Goal: Task Accomplishment & Management: Manage account settings

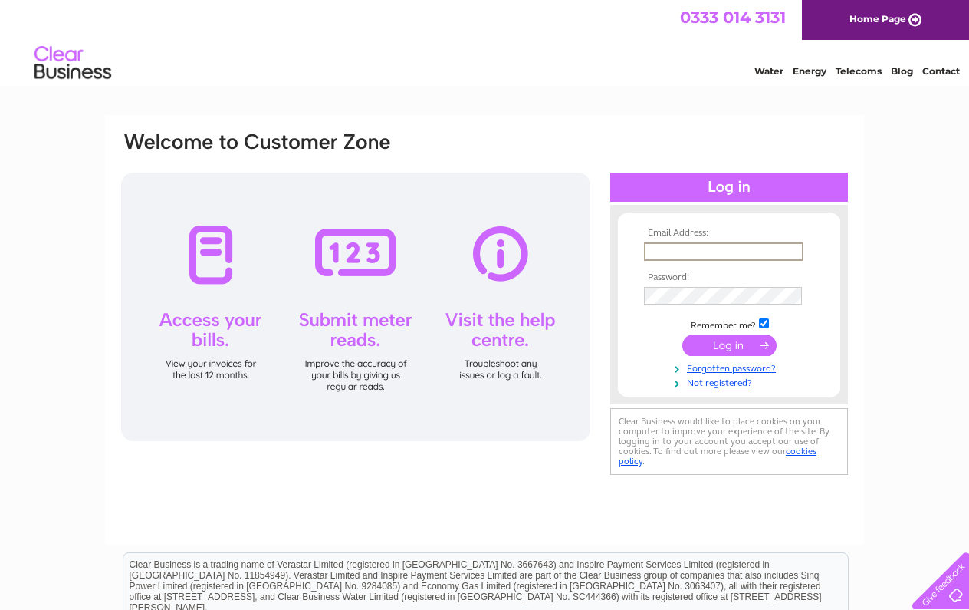
type input "[EMAIL_ADDRESS][DOMAIN_NAME]"
click at [712, 352] on input "submit" at bounding box center [730, 343] width 94 height 21
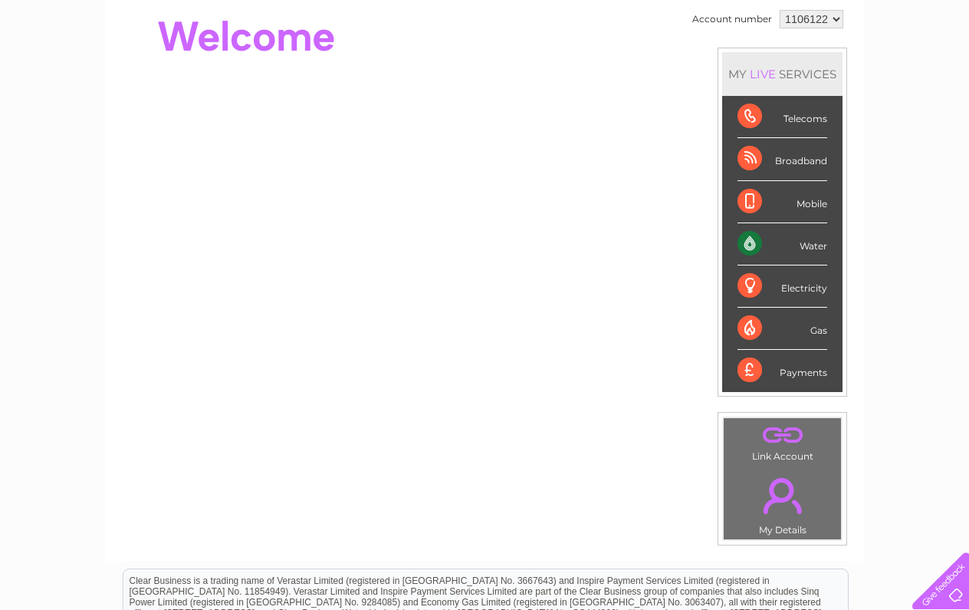
scroll to position [156, 0]
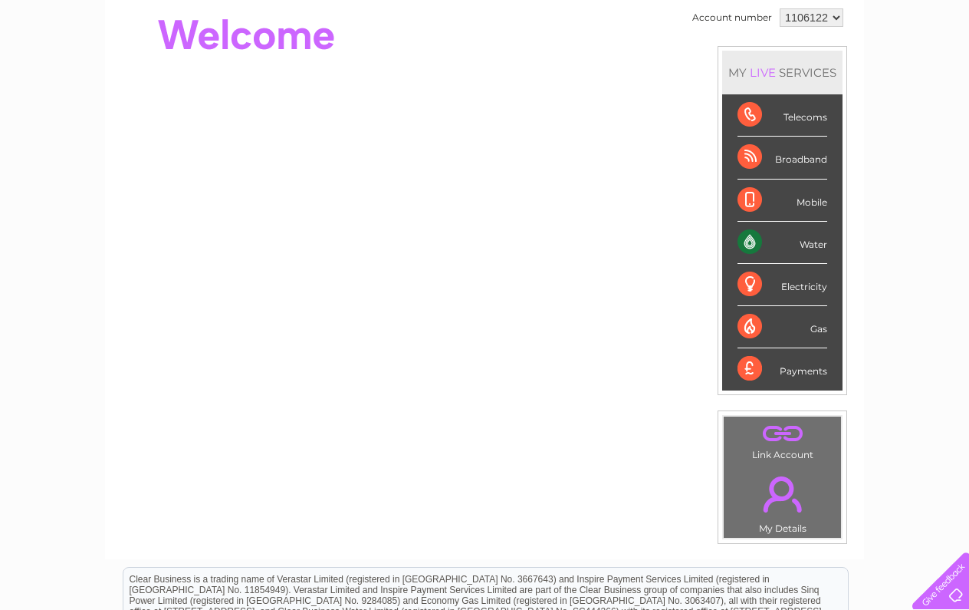
click at [747, 242] on div "Water" at bounding box center [783, 243] width 90 height 42
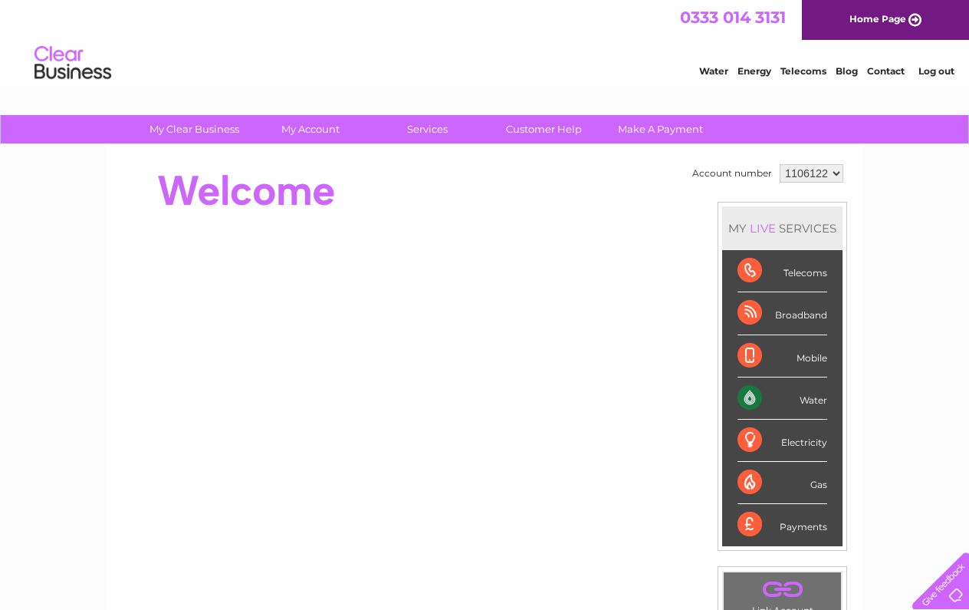
scroll to position [0, 0]
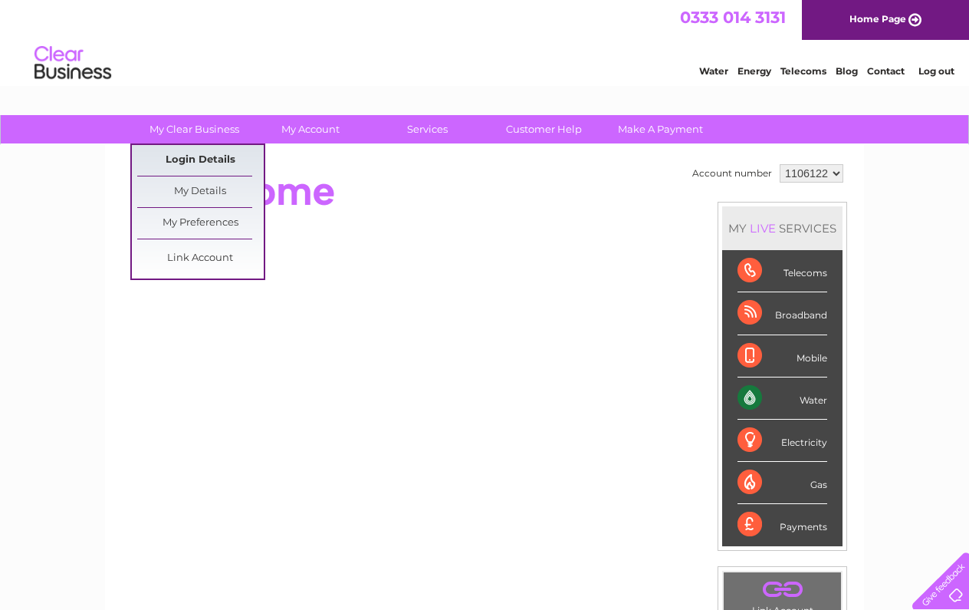
click at [195, 159] on link "Login Details" at bounding box center [200, 160] width 127 height 31
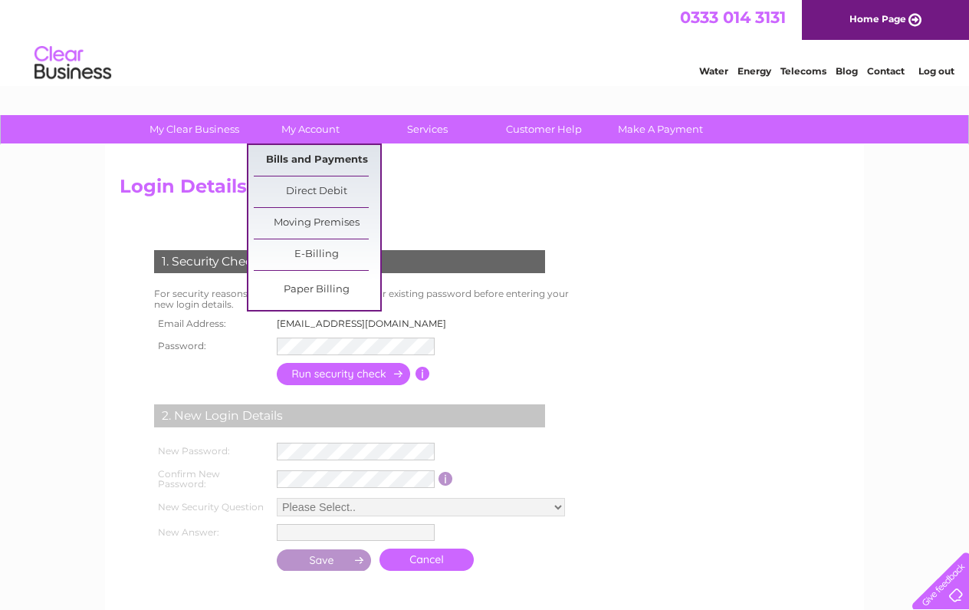
click at [329, 161] on link "Bills and Payments" at bounding box center [317, 160] width 127 height 31
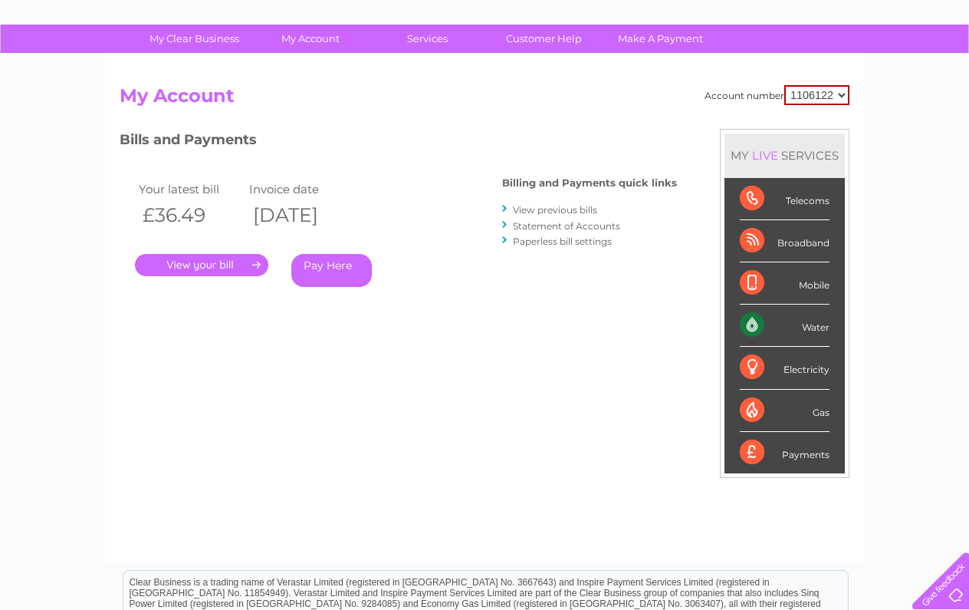
scroll to position [123, 0]
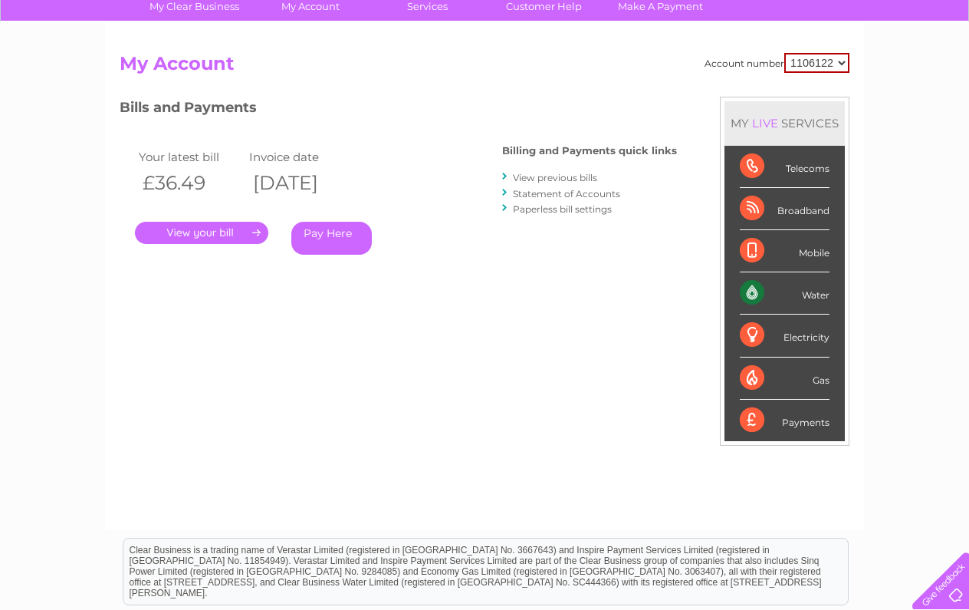
click at [548, 192] on link "Statement of Accounts" at bounding box center [566, 194] width 107 height 12
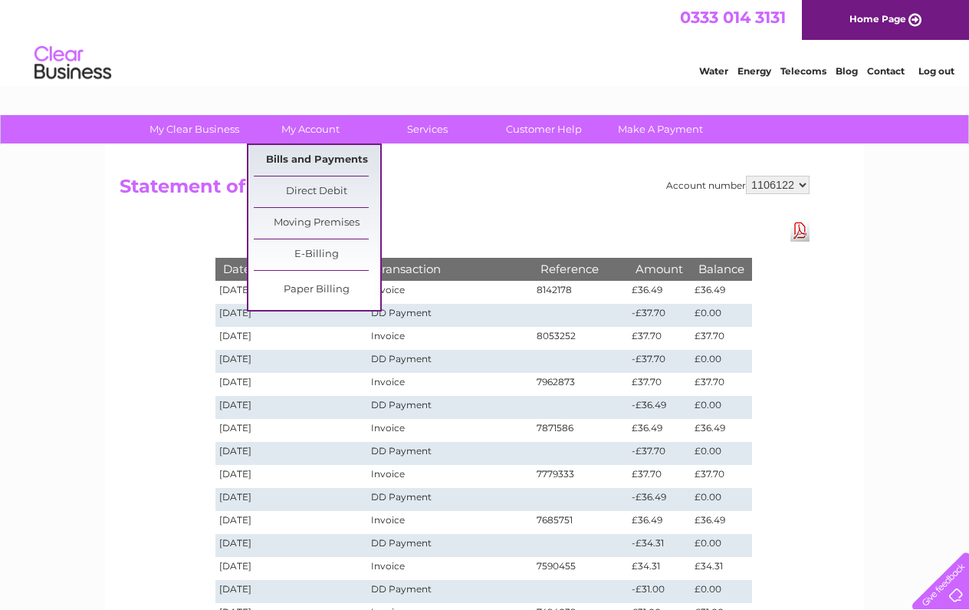
click at [324, 156] on link "Bills and Payments" at bounding box center [317, 160] width 127 height 31
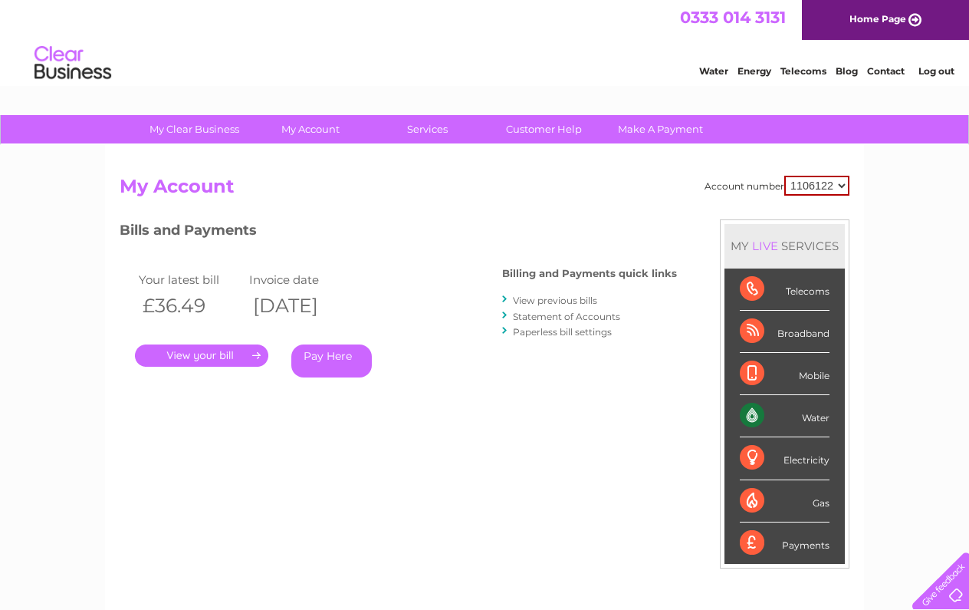
click at [234, 357] on link "." at bounding box center [201, 355] width 133 height 22
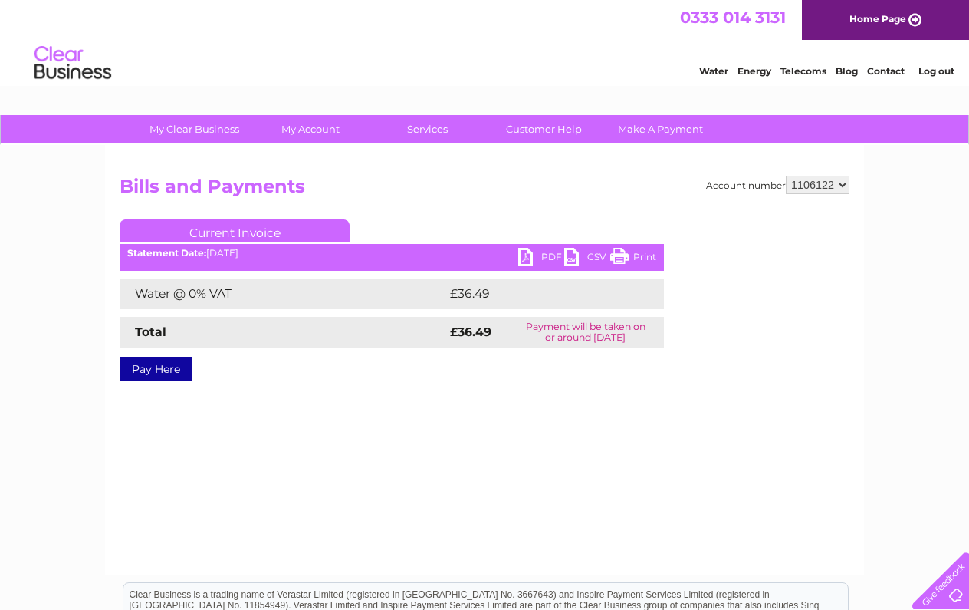
click at [528, 257] on link "PDF" at bounding box center [541, 259] width 46 height 22
